Goal: Check status: Check status

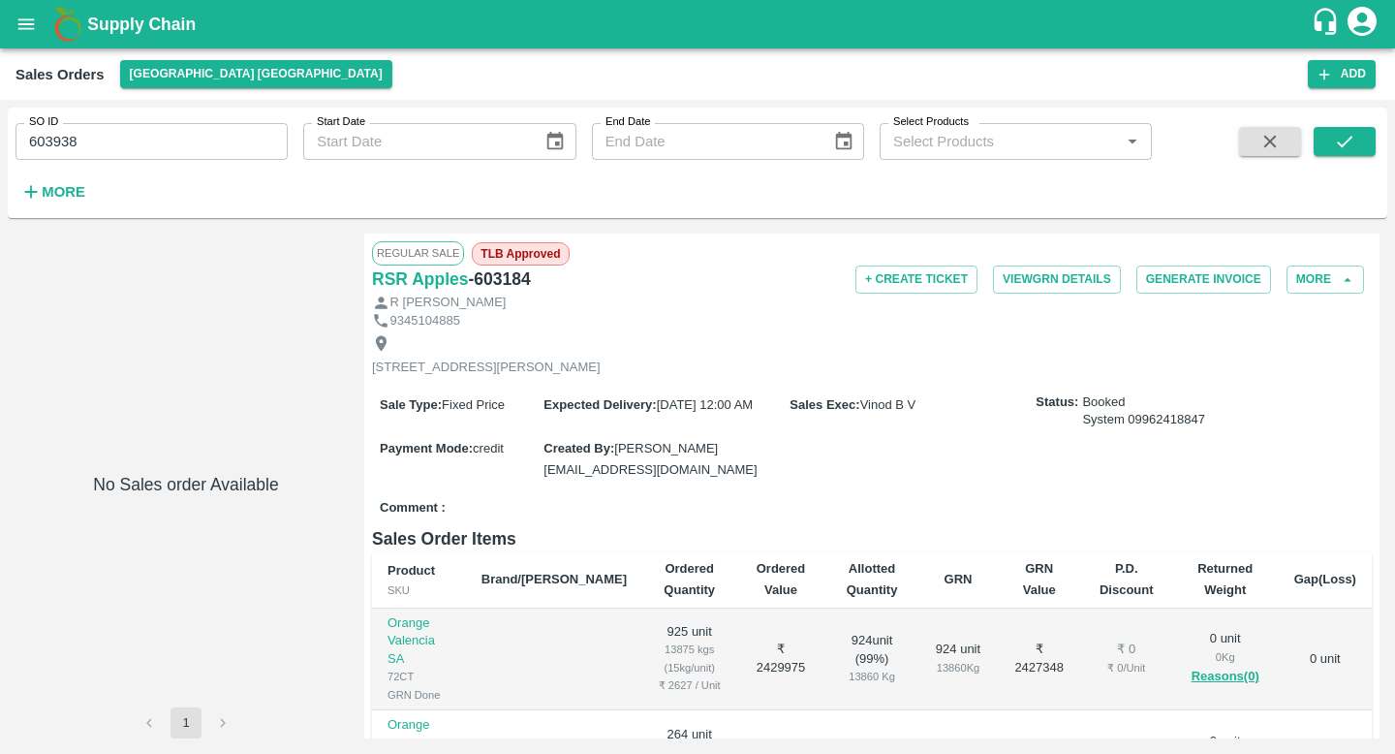
scroll to position [321, 0]
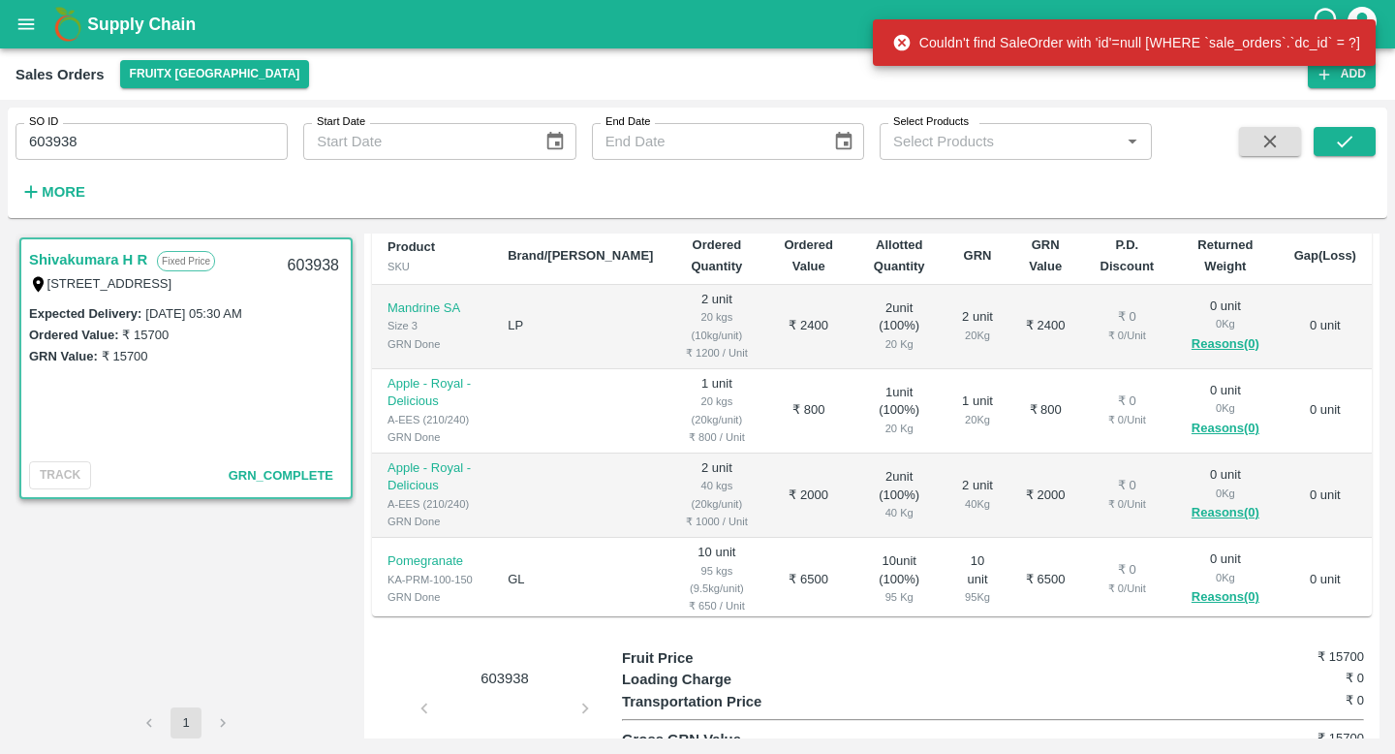
scroll to position [452, 0]
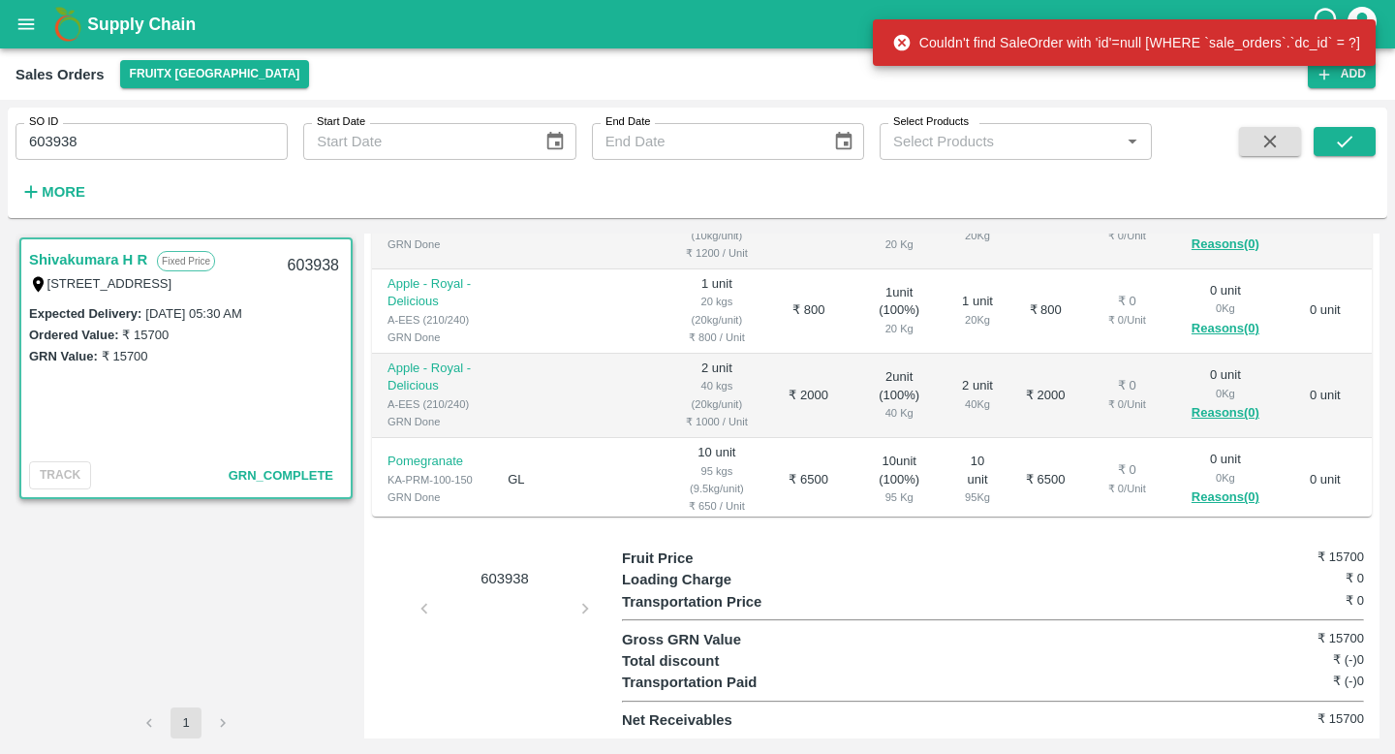
click at [513, 577] on p "603938" at bounding box center [504, 578] width 145 height 21
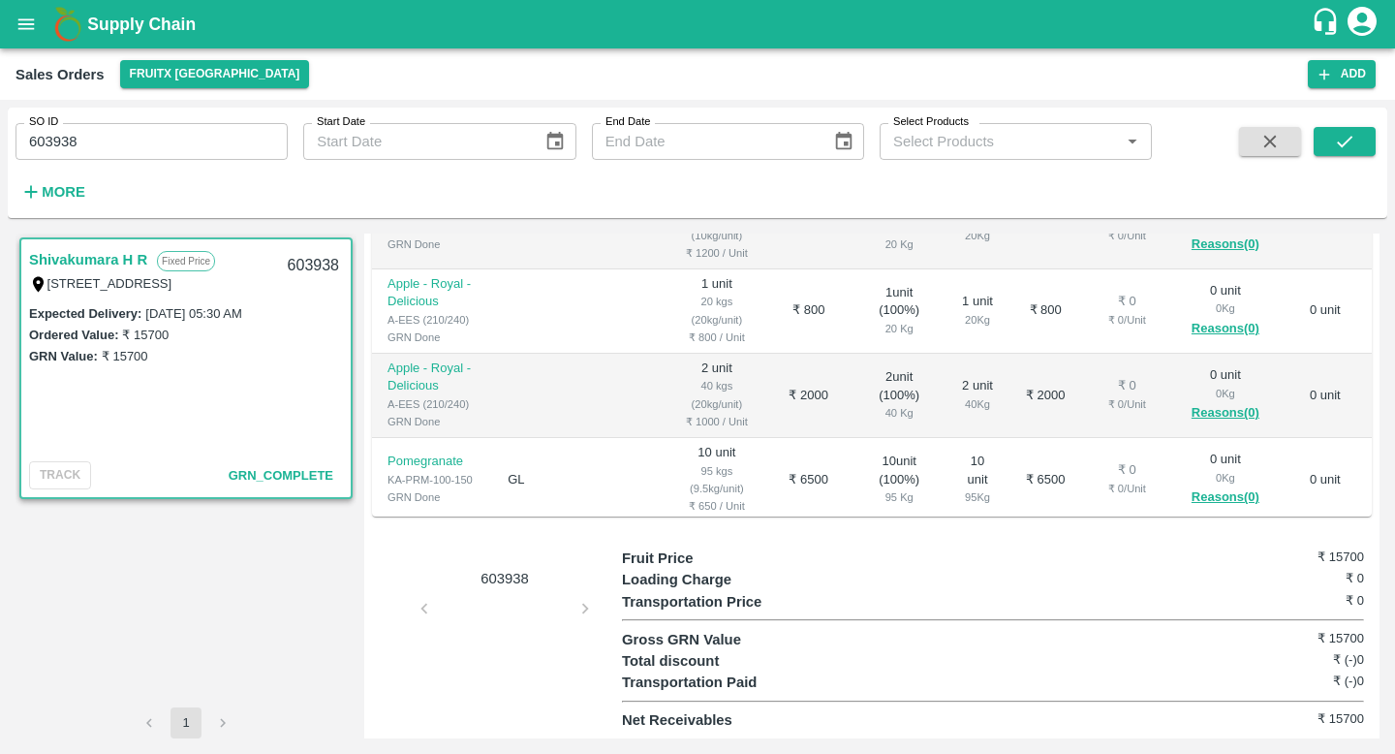
scroll to position [435, 0]
click at [513, 630] on div "603938" at bounding box center [497, 639] width 250 height 184
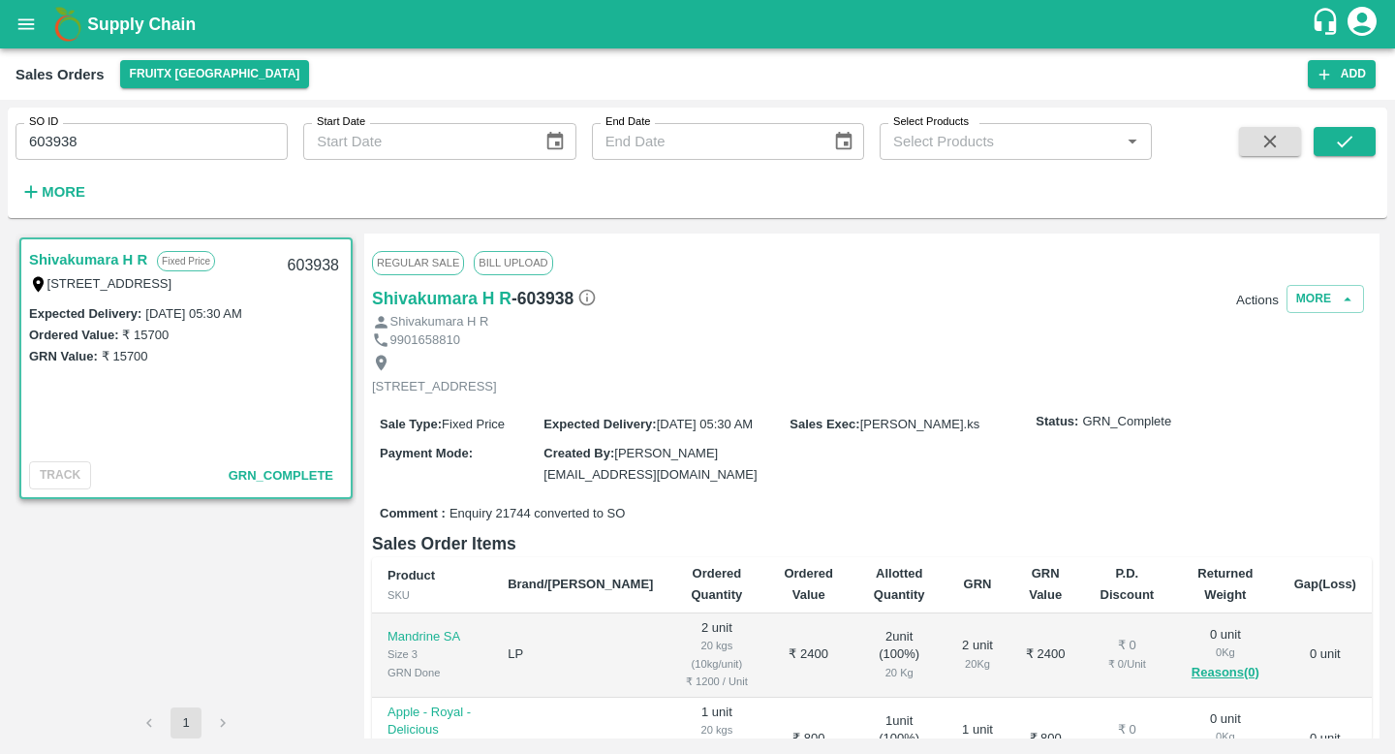
scroll to position [314, 0]
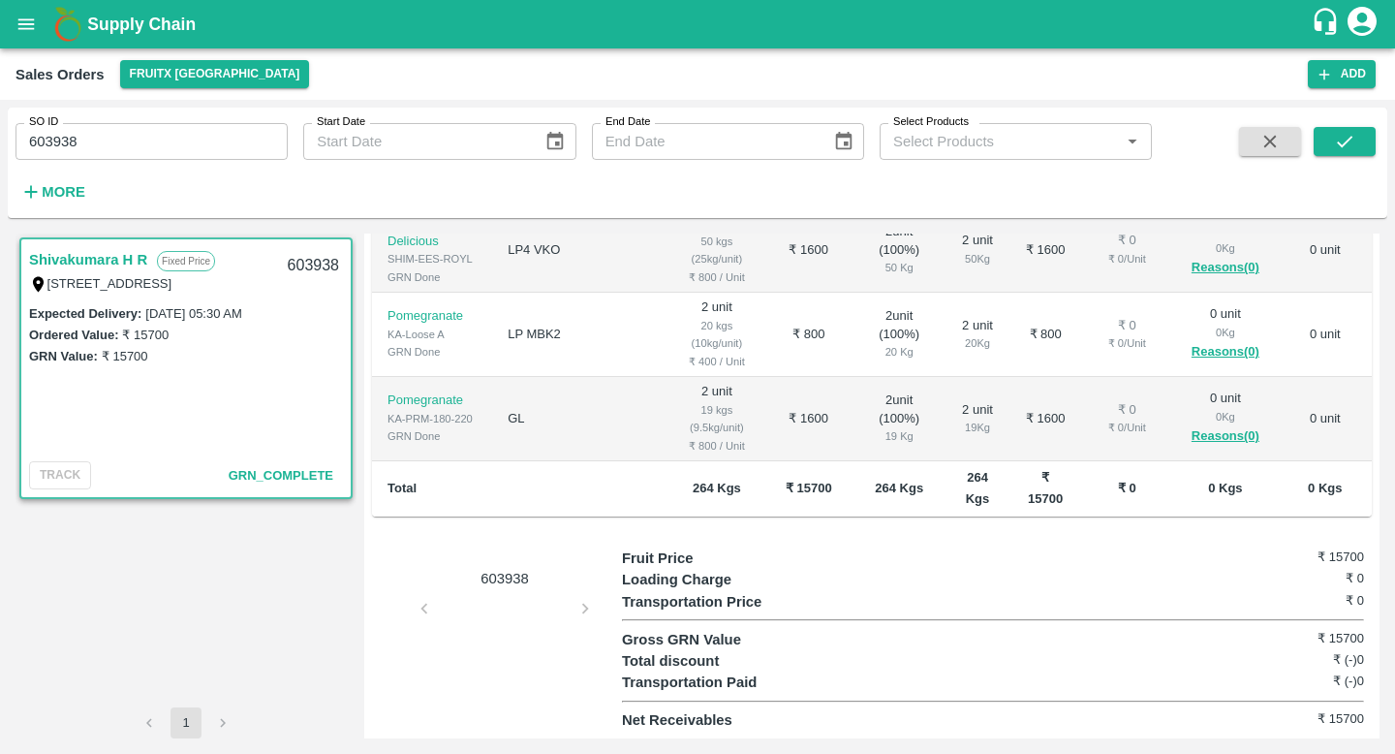
click at [515, 591] on div "603938" at bounding box center [497, 639] width 250 height 184
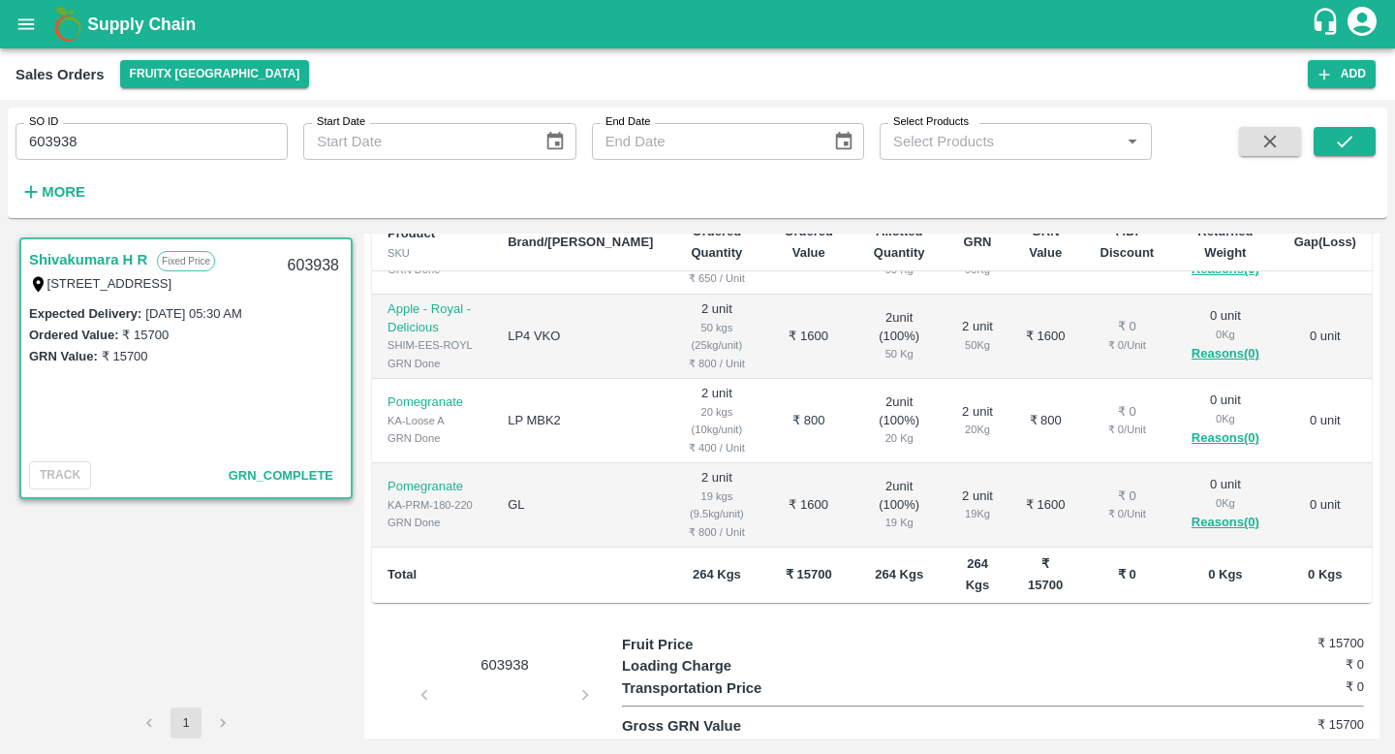
scroll to position [330, 0]
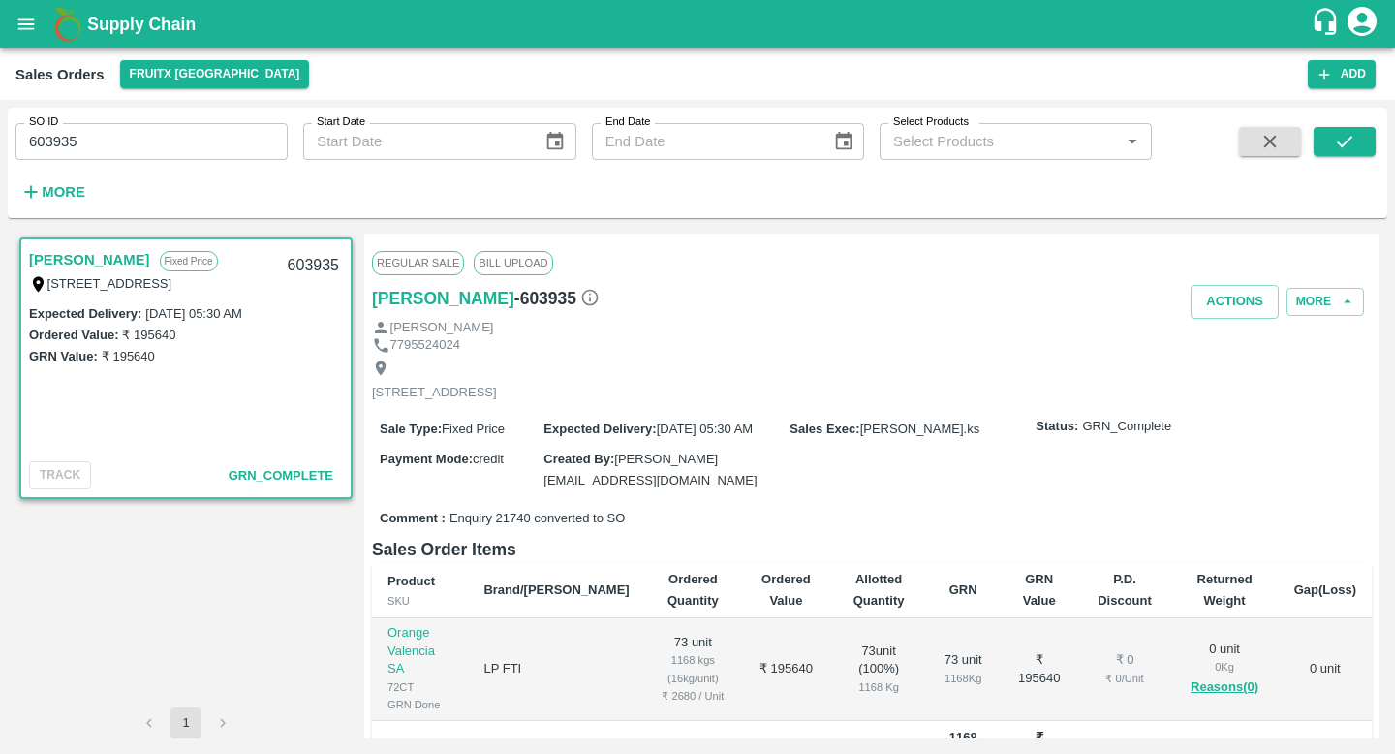
scroll to position [261, 0]
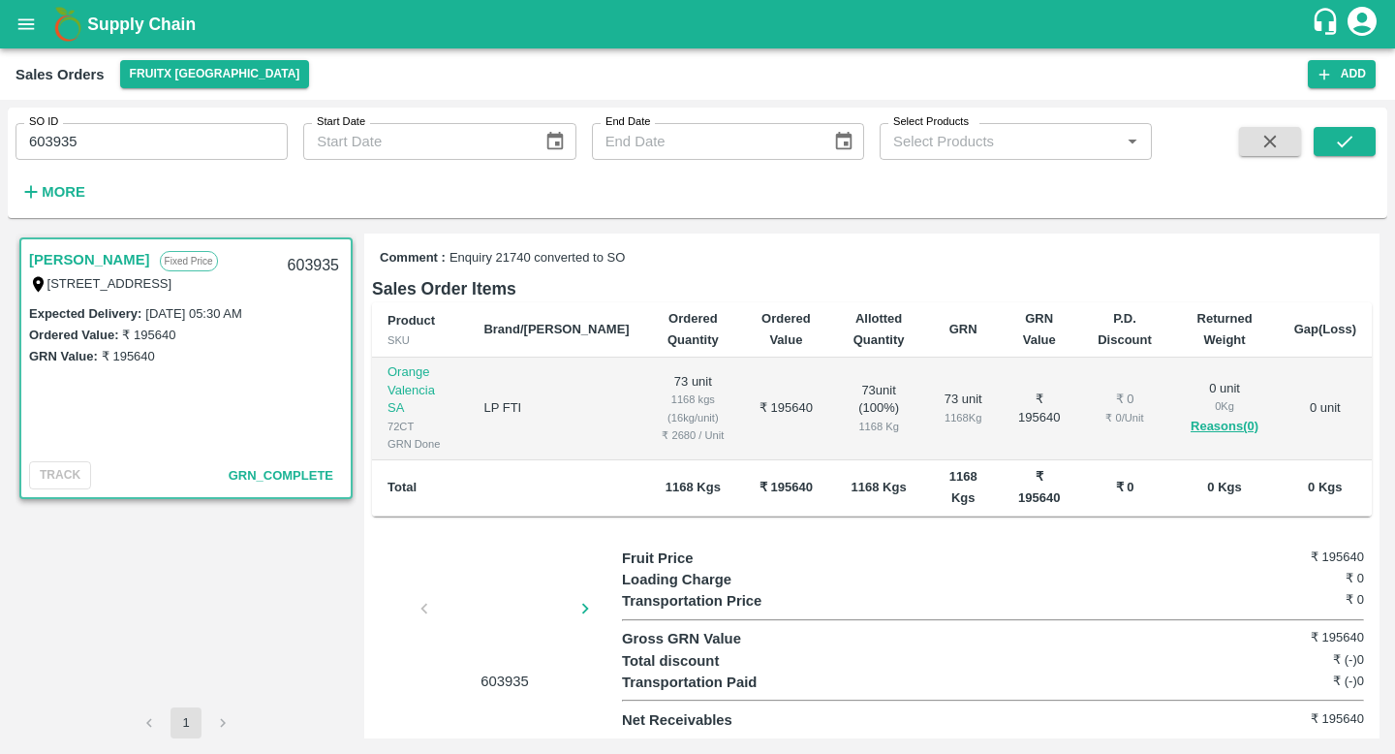
click at [538, 612] on div at bounding box center [504, 614] width 145 height 103
click at [583, 608] on icon "button" at bounding box center [584, 608] width 21 height 21
click at [499, 617] on div at bounding box center [504, 614] width 145 height 103
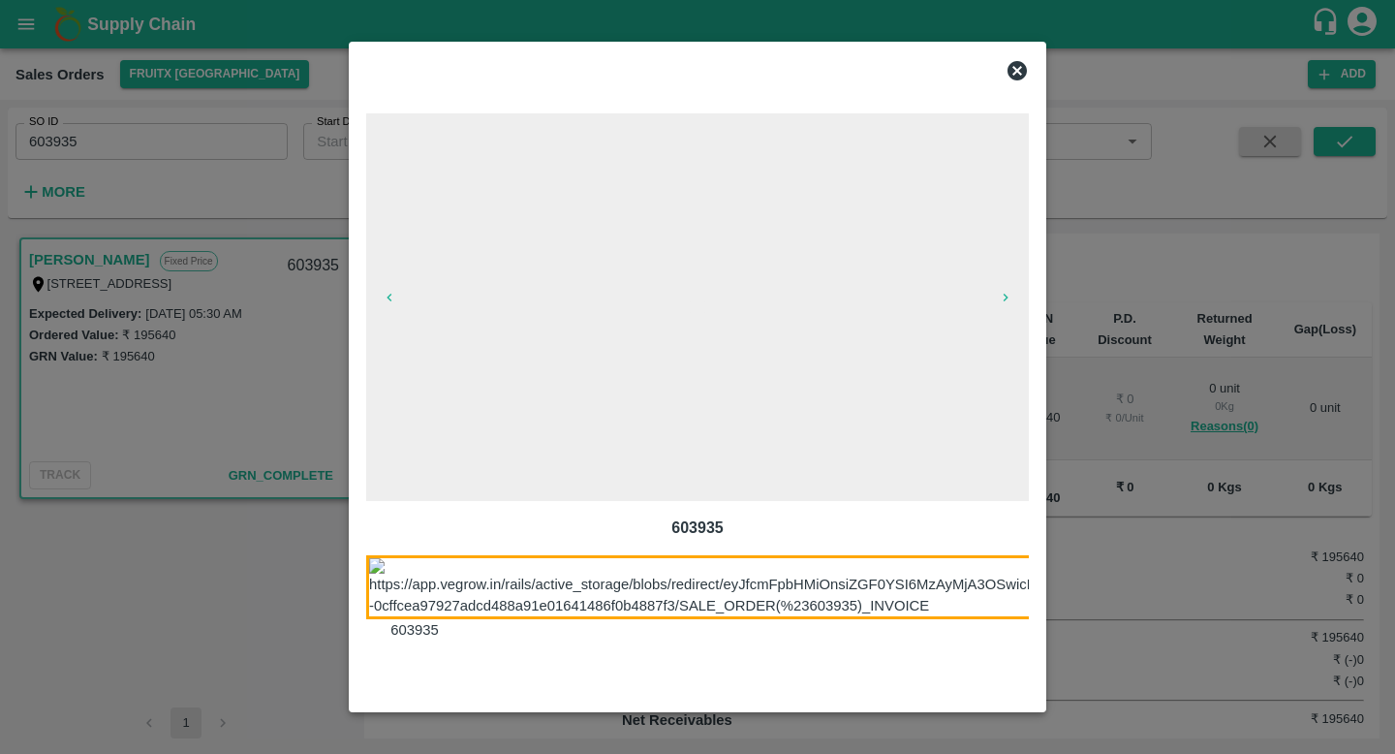
click at [619, 588] on img at bounding box center [788, 587] width 844 height 65
click at [389, 297] on icon "button" at bounding box center [389, 297] width 15 height 15
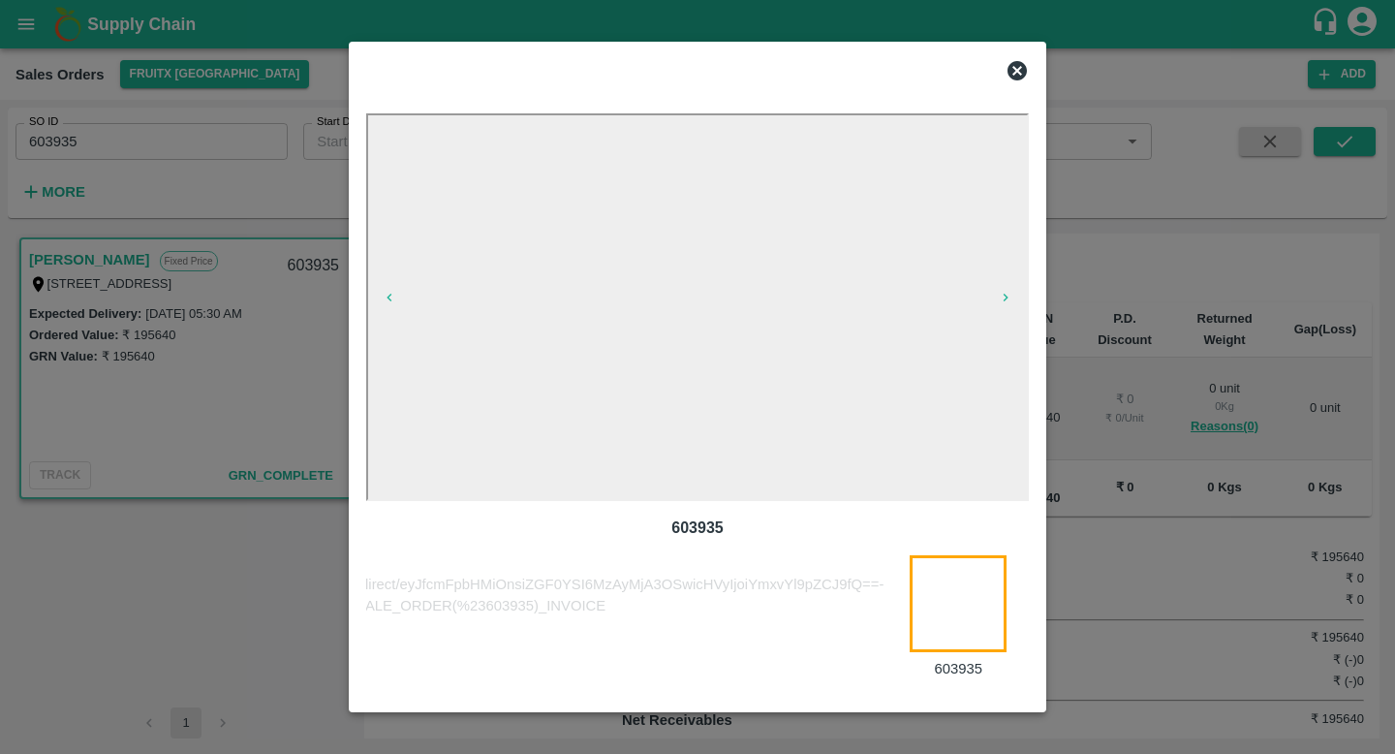
scroll to position [0, 325]
click at [383, 306] on button "button" at bounding box center [389, 297] width 62 height 27
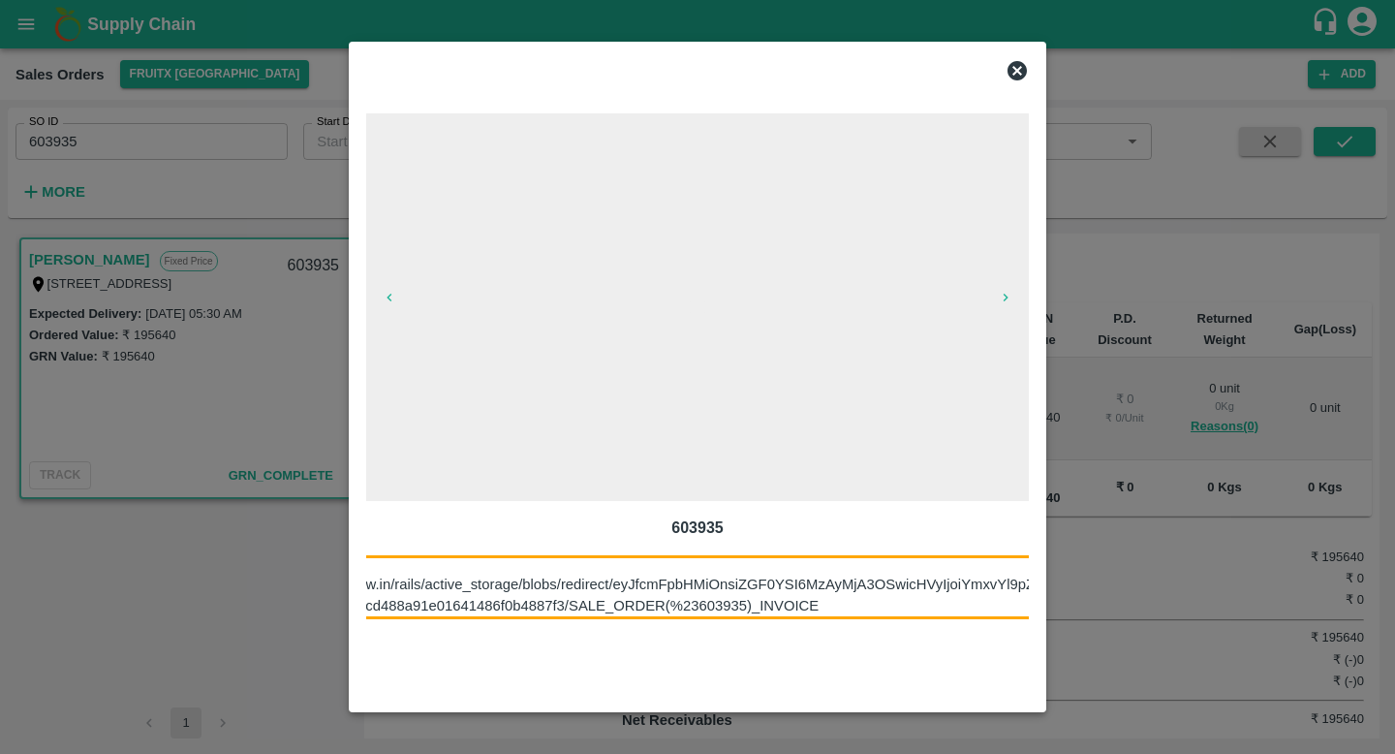
scroll to position [0, 91]
click at [827, 600] on img at bounding box center [697, 587] width 844 height 65
click at [836, 600] on img at bounding box center [697, 587] width 844 height 65
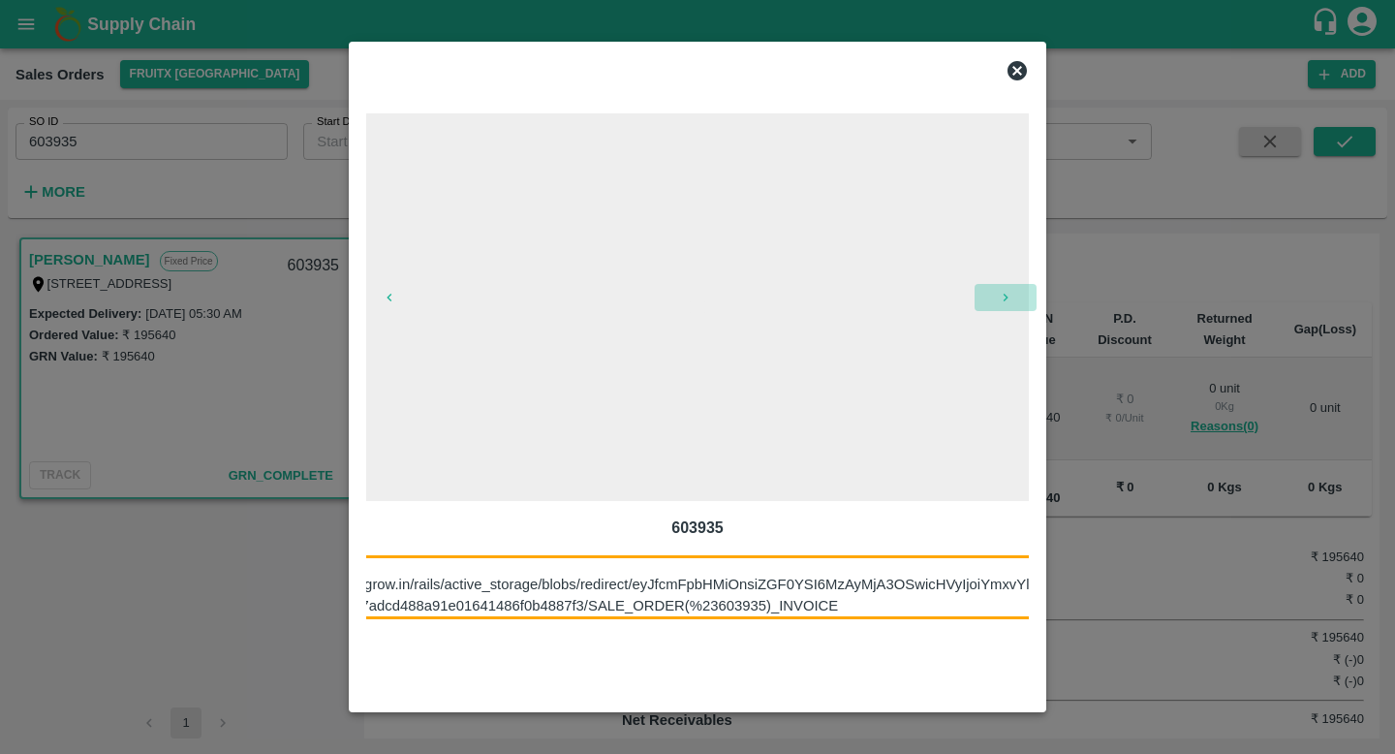
click at [997, 296] on button "button" at bounding box center [1005, 297] width 62 height 27
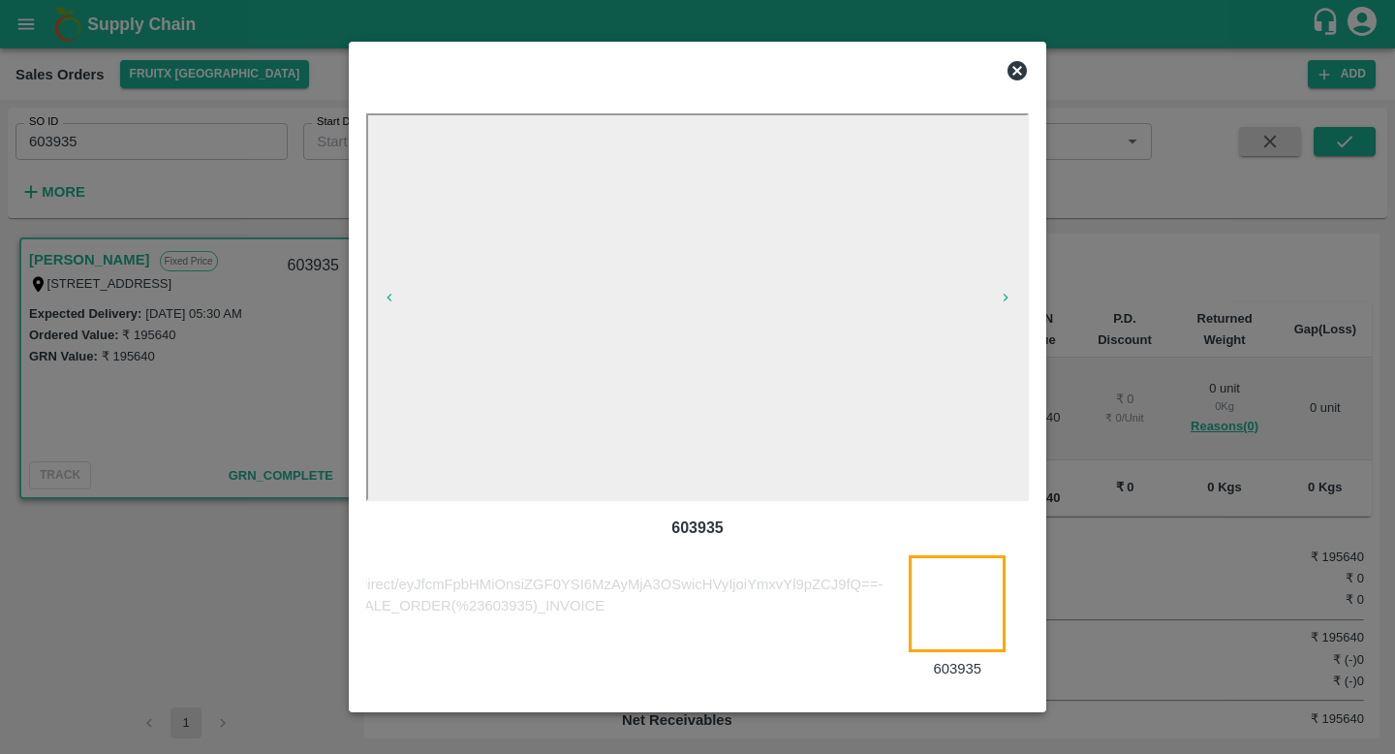
scroll to position [0, 325]
